Goal: Information Seeking & Learning: Learn about a topic

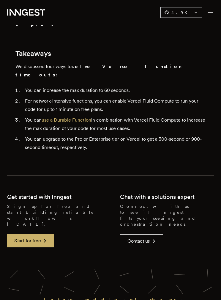
scroll to position [1696, 0]
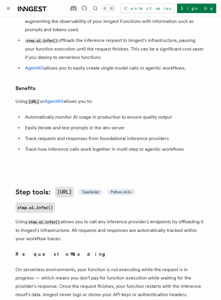
scroll to position [61, 0]
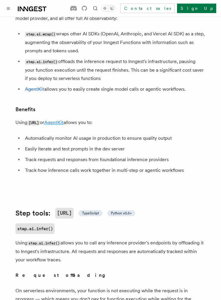
click at [64, 119] on link "AgentKit" at bounding box center [53, 122] width 19 height 6
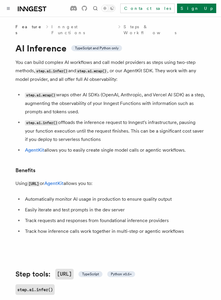
click at [124, 27] on link "Steps & Workflows" at bounding box center [165, 30] width 82 height 12
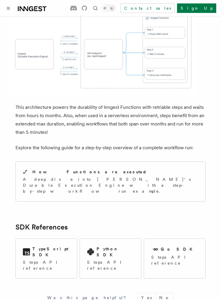
scroll to position [503, 0]
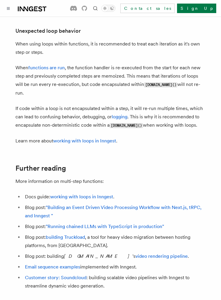
scroll to position [2016, 0]
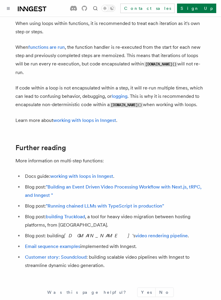
click at [172, 172] on ul "Docs guide: working with loops in Inngest . Blog post: "Building an Event Drive…" at bounding box center [110, 220] width 190 height 97
click at [168, 184] on link ""Building an Event Driven Video Processing Workflow with Next.js, tRPC, and Inn…" at bounding box center [113, 191] width 177 height 14
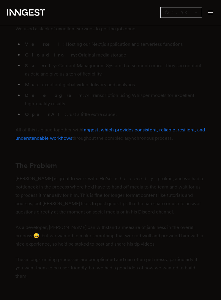
scroll to position [512, 0]
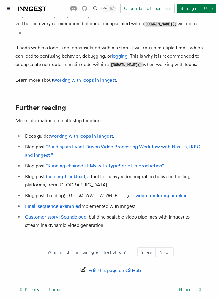
scroll to position [2055, 0]
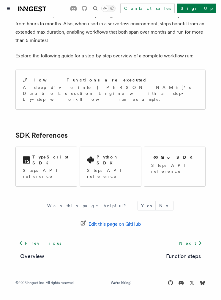
scroll to position [503, 0]
